Goal: Task Accomplishment & Management: Complete application form

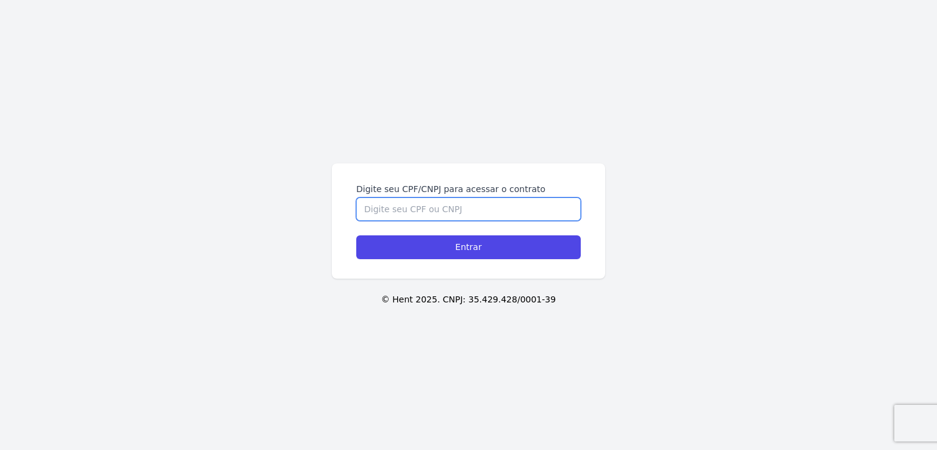
click at [500, 210] on input "Digite seu CPF/CNPJ para acessar o contrato" at bounding box center [468, 209] width 224 height 23
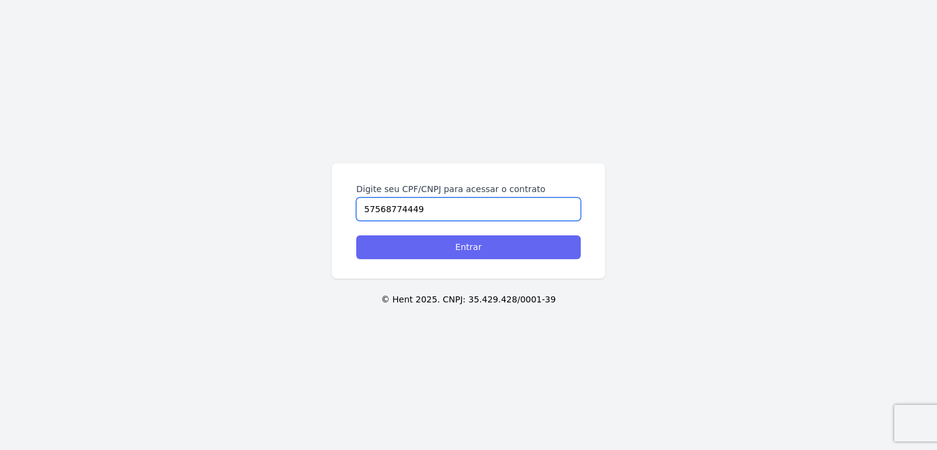
type input "57568774449"
click at [478, 245] on input "Entrar" at bounding box center [468, 247] width 224 height 24
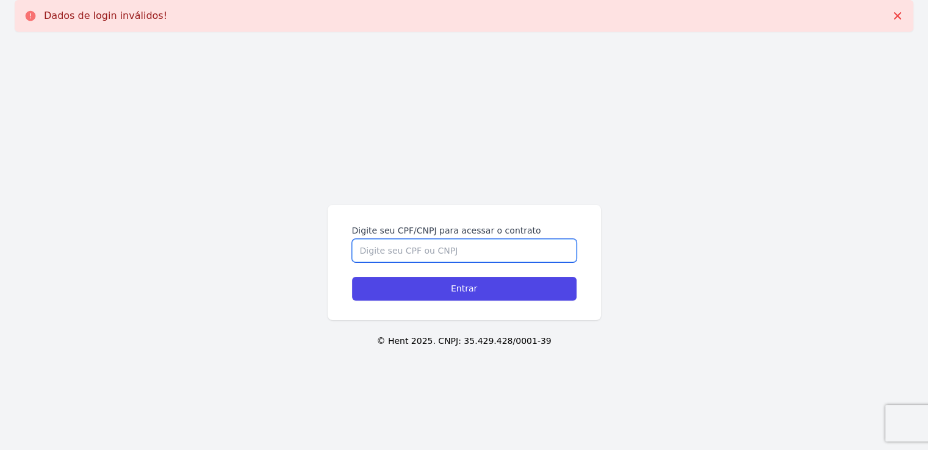
click at [476, 246] on input "Digite seu CPF/CNPJ para acessar o contrato" at bounding box center [464, 250] width 224 height 23
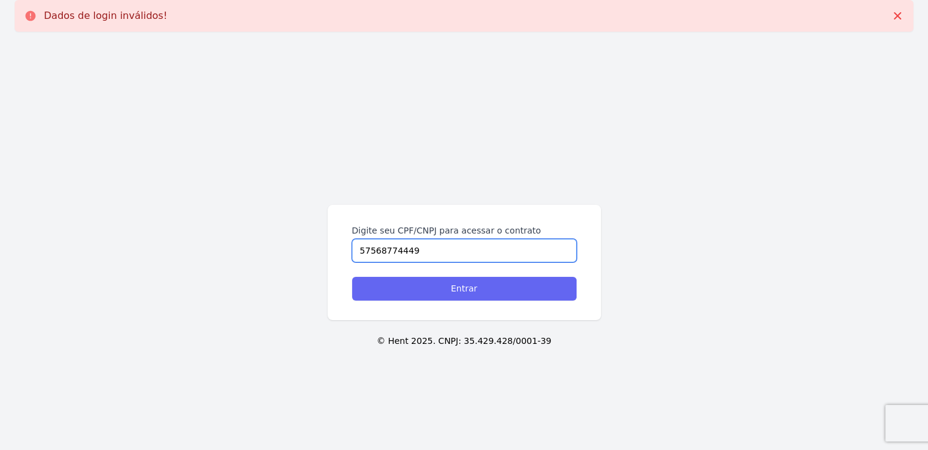
type input "57568774449"
click at [470, 285] on input "Entrar" at bounding box center [464, 289] width 224 height 24
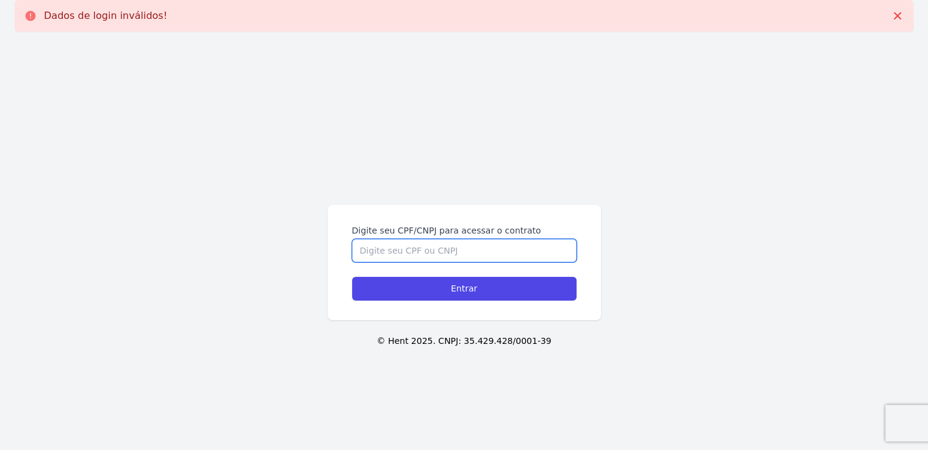
click at [476, 257] on input "Digite seu CPF/CNPJ para acessar o contrato" at bounding box center [464, 250] width 224 height 23
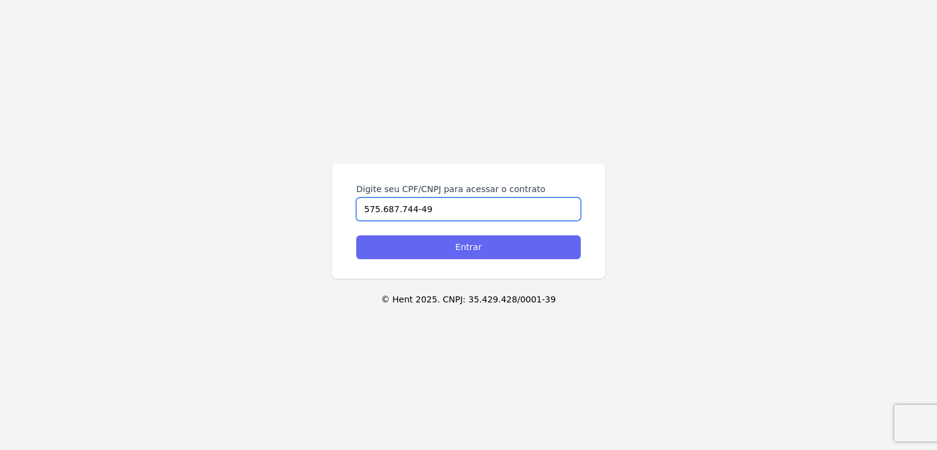
type input "575.687.744-49"
click at [480, 247] on input "Entrar" at bounding box center [468, 247] width 224 height 24
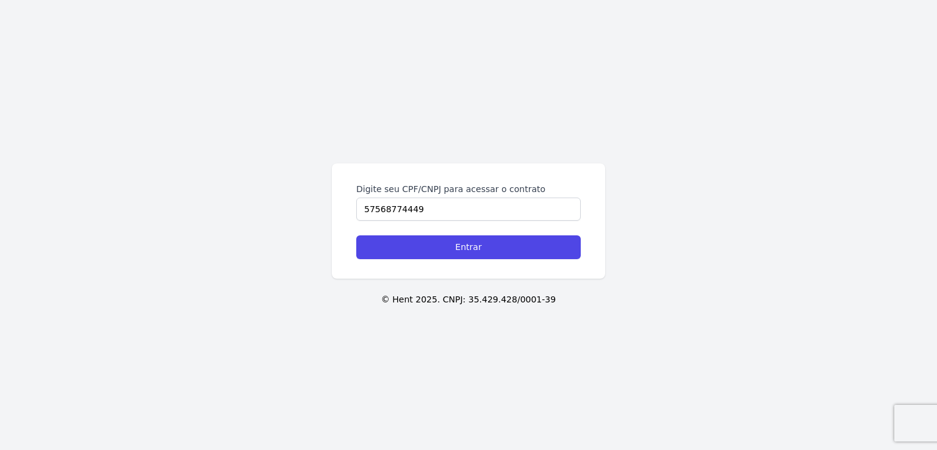
type input "57568774449"
click at [356, 235] on input "Entrar" at bounding box center [468, 247] width 224 height 24
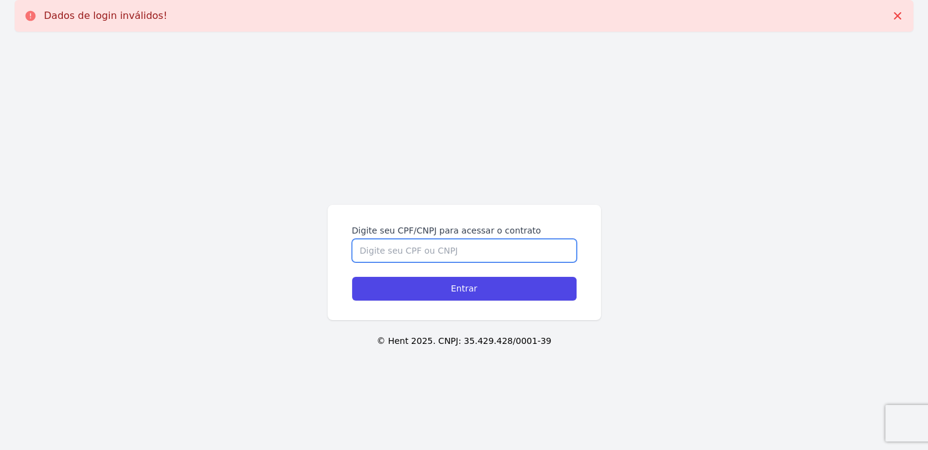
click at [452, 249] on input "Digite seu CPF/CNPJ para acessar o contrato" at bounding box center [464, 250] width 224 height 23
type input "575.687.744-49"
click at [352, 277] on input "Entrar" at bounding box center [464, 289] width 224 height 24
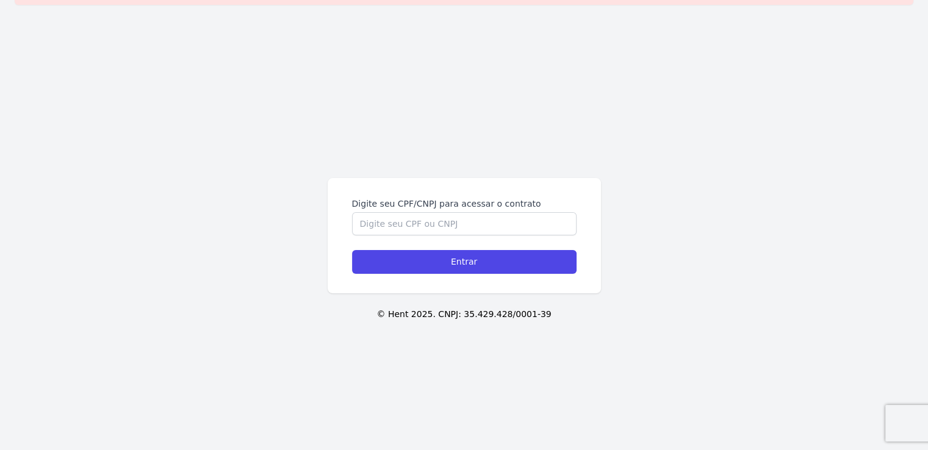
scroll to position [41, 0]
